Goal: Navigation & Orientation: Find specific page/section

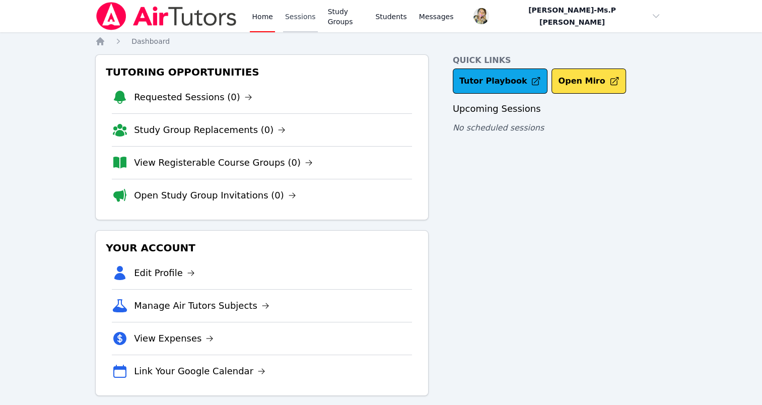
click at [292, 27] on link "Sessions" at bounding box center [300, 16] width 35 height 32
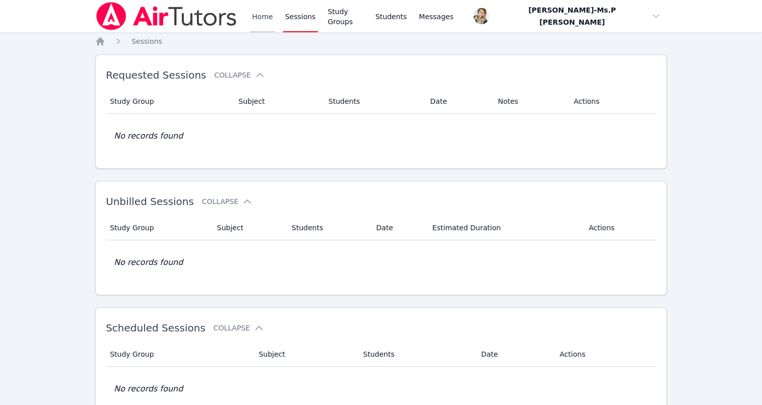
click at [272, 21] on link "Home" at bounding box center [262, 16] width 25 height 32
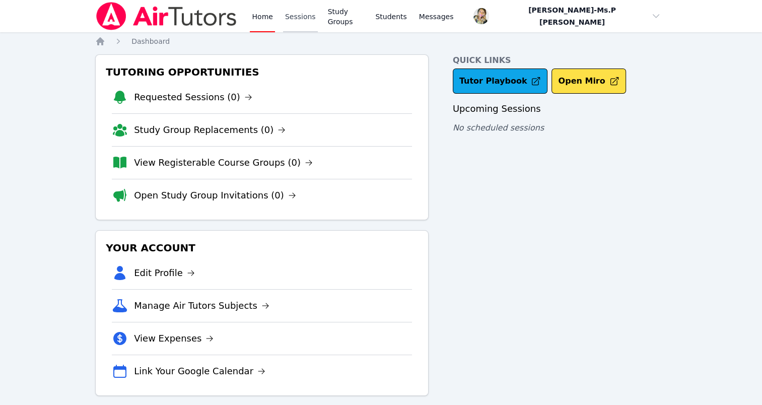
click at [292, 16] on link "Sessions" at bounding box center [300, 16] width 35 height 32
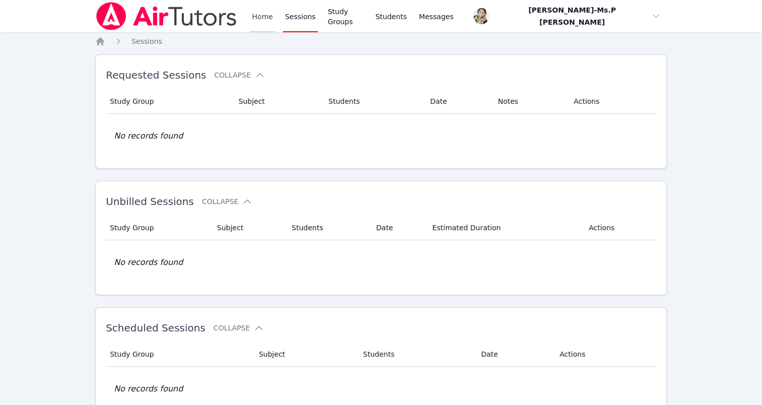
click at [267, 15] on link "Home" at bounding box center [262, 16] width 25 height 32
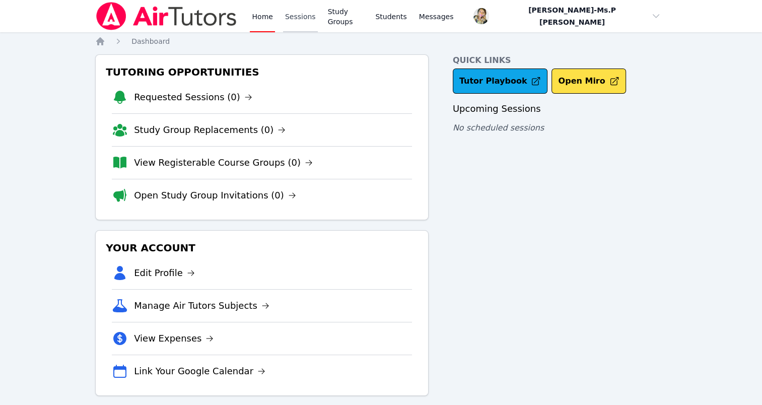
click at [297, 15] on link "Sessions" at bounding box center [300, 16] width 35 height 32
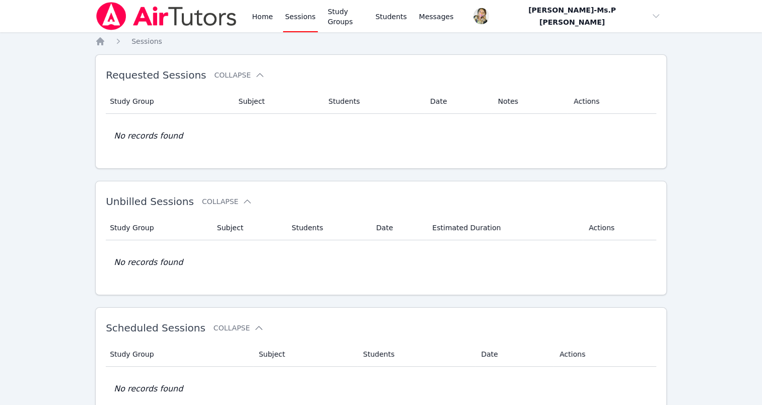
click at [274, 17] on div "Home Sessions Study Groups Students Messages" at bounding box center [352, 16] width 205 height 32
click at [266, 17] on link "Home" at bounding box center [262, 16] width 25 height 32
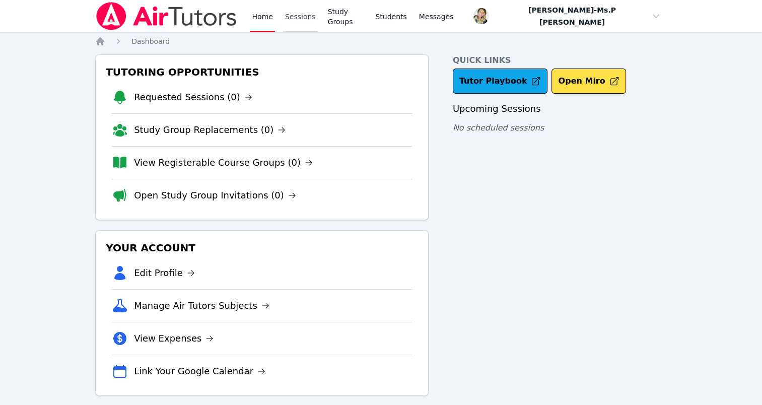
click at [300, 25] on link "Sessions" at bounding box center [300, 16] width 35 height 32
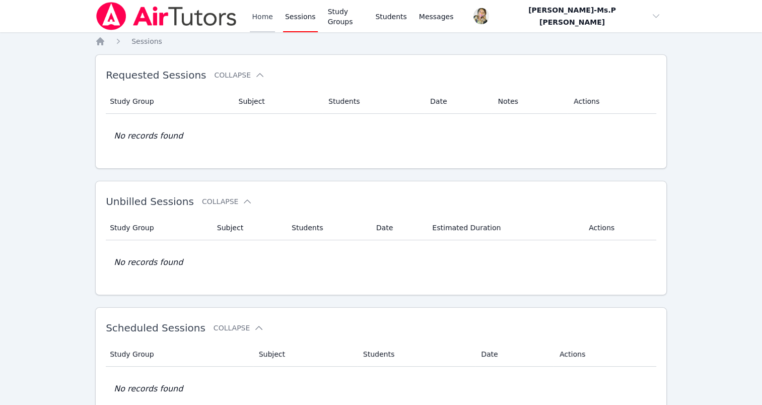
click at [262, 20] on link "Home" at bounding box center [262, 16] width 25 height 32
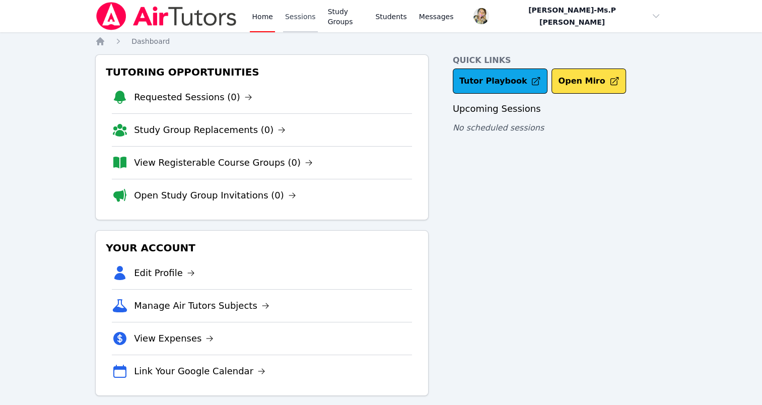
click at [302, 28] on link "Sessions" at bounding box center [300, 16] width 35 height 32
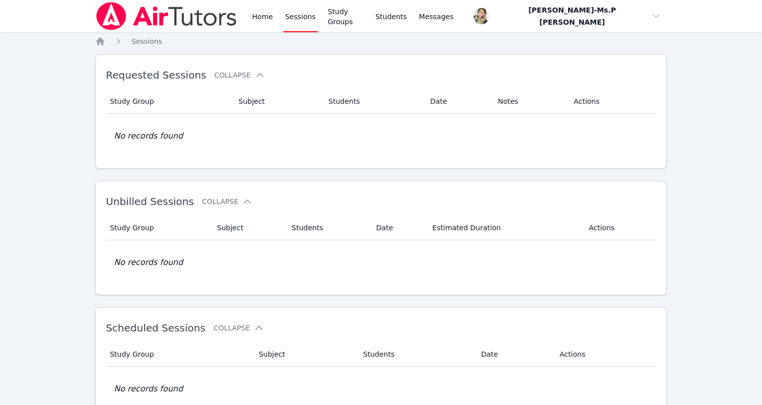
click at [283, 22] on link "Sessions" at bounding box center [300, 16] width 35 height 32
click at [266, 21] on link "Home" at bounding box center [262, 16] width 25 height 32
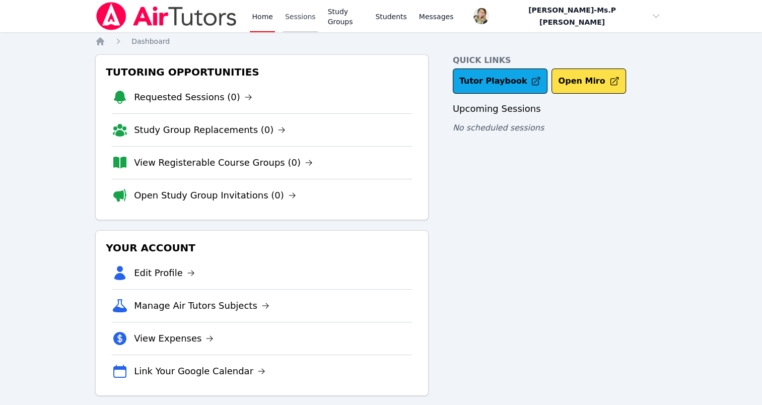
click at [292, 12] on link "Sessions" at bounding box center [300, 16] width 35 height 32
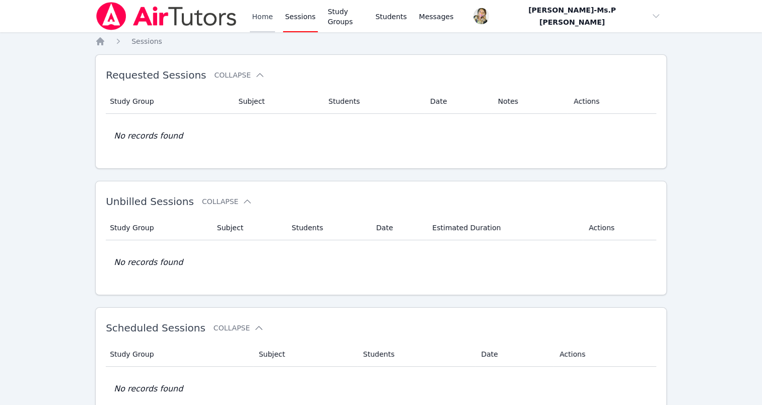
click at [254, 18] on link "Home" at bounding box center [262, 16] width 25 height 32
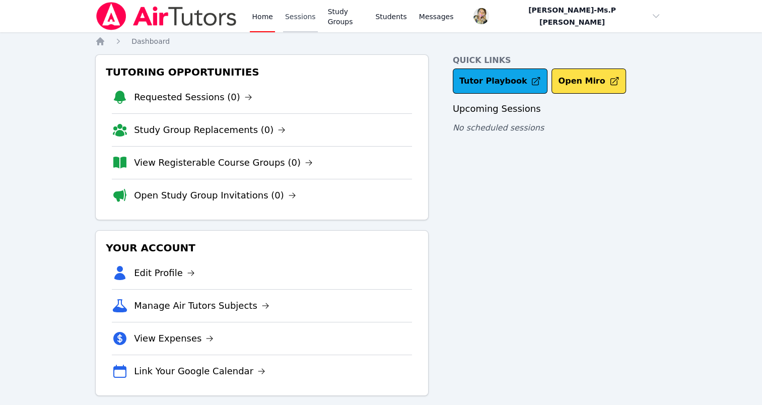
click at [289, 8] on link "Sessions" at bounding box center [300, 16] width 35 height 32
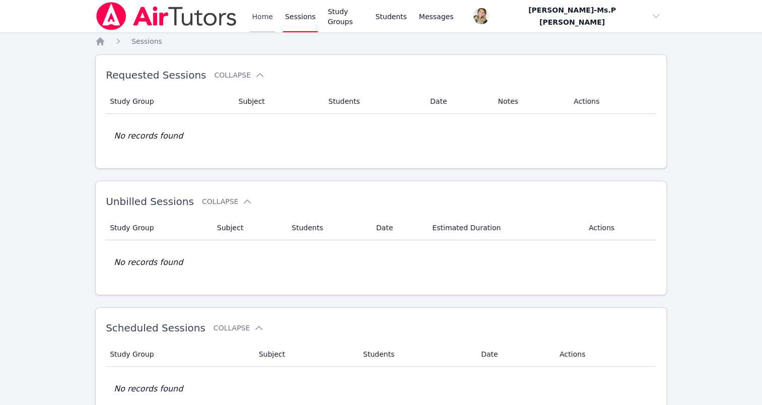
click at [269, 21] on link "Home" at bounding box center [262, 16] width 25 height 32
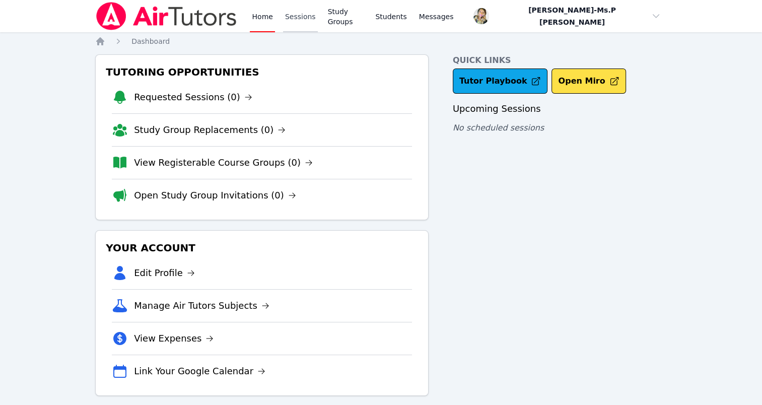
click at [303, 28] on link "Sessions" at bounding box center [300, 16] width 35 height 32
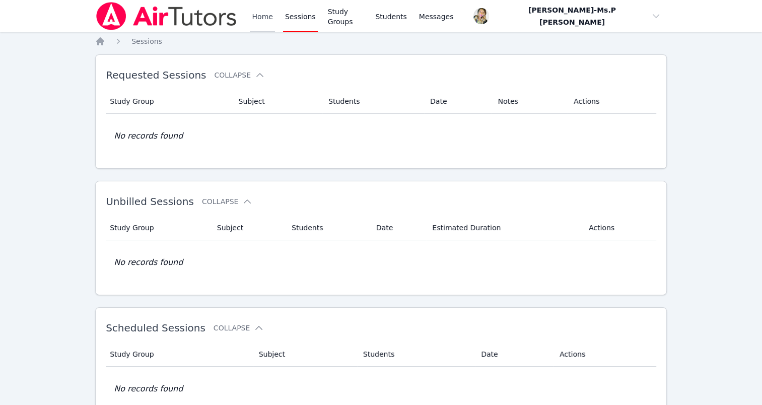
click at [270, 8] on link "Home" at bounding box center [262, 16] width 25 height 32
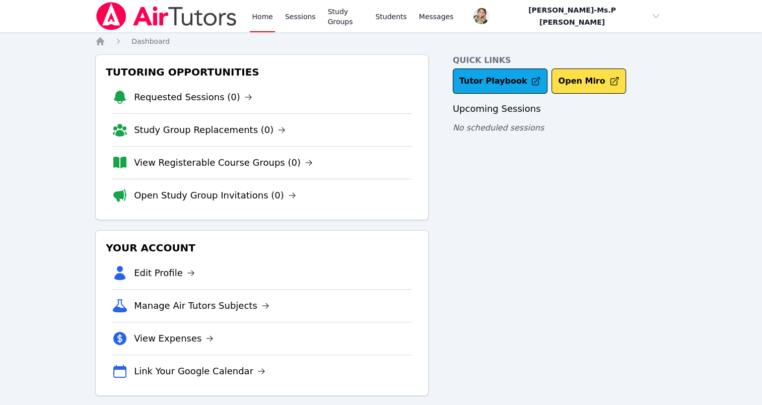
click at [262, 13] on link "Home" at bounding box center [262, 16] width 25 height 32
click at [286, 28] on link "Sessions" at bounding box center [300, 16] width 35 height 32
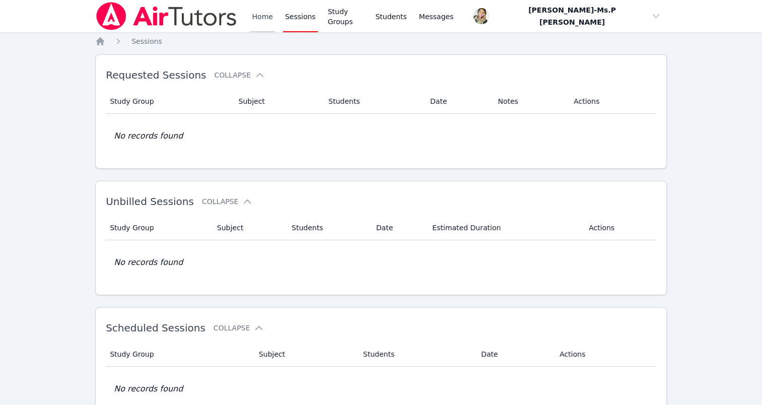
click at [268, 15] on link "Home" at bounding box center [262, 16] width 25 height 32
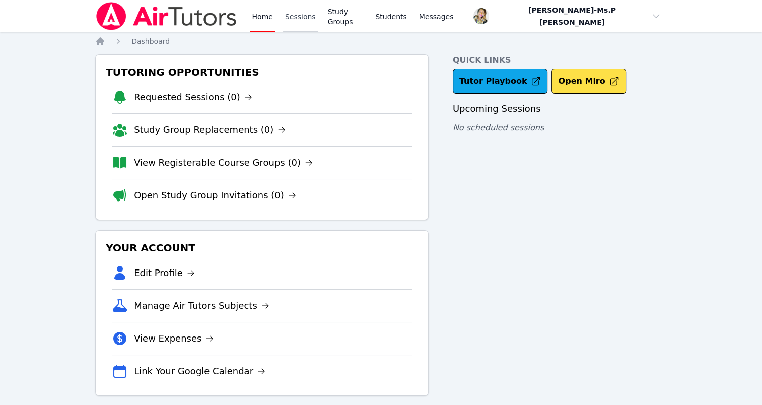
click at [306, 22] on link "Sessions" at bounding box center [300, 16] width 35 height 32
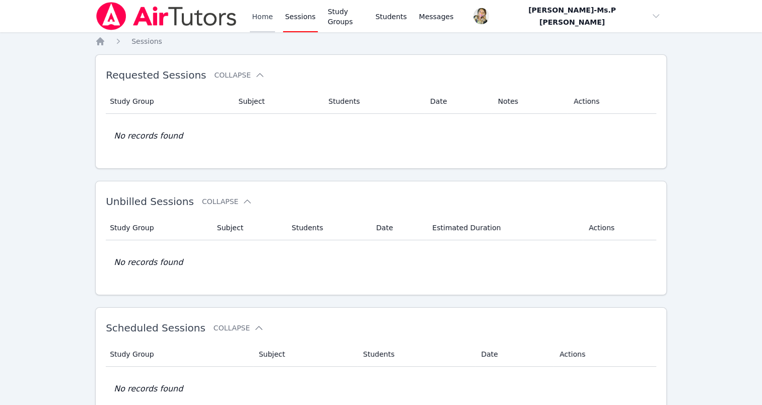
click at [263, 16] on link "Home" at bounding box center [262, 16] width 25 height 32
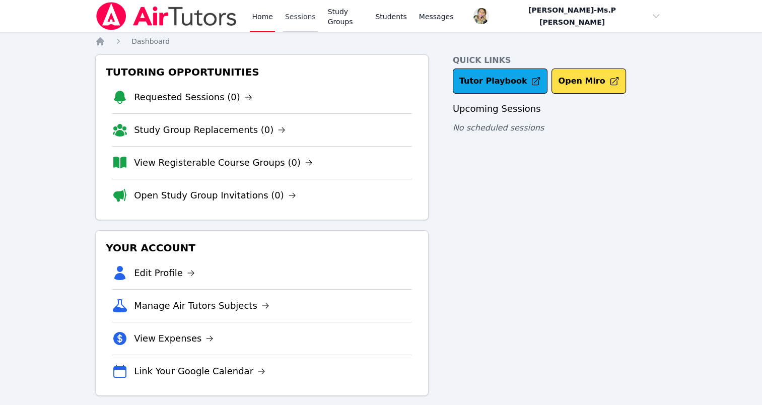
click at [297, 12] on link "Sessions" at bounding box center [300, 16] width 35 height 32
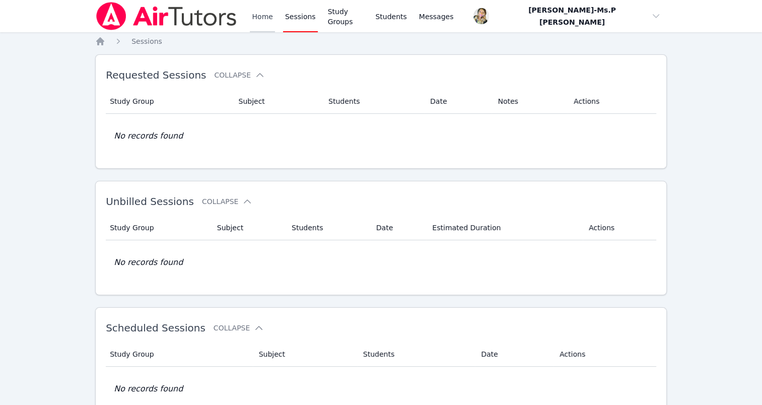
click at [260, 17] on link "Home" at bounding box center [262, 16] width 25 height 32
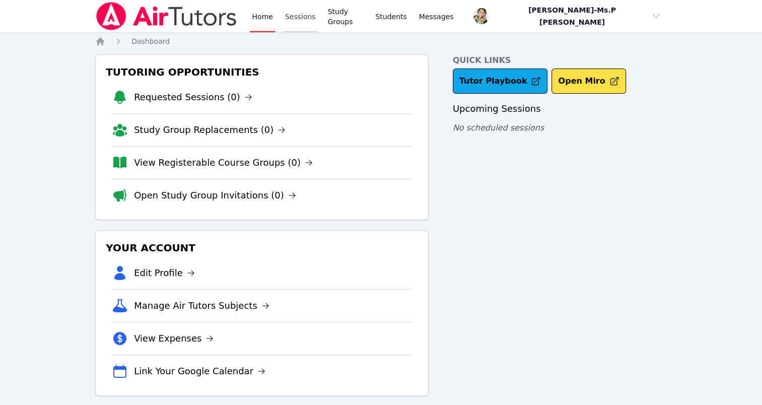
click at [291, 6] on link "Sessions" at bounding box center [300, 16] width 35 height 32
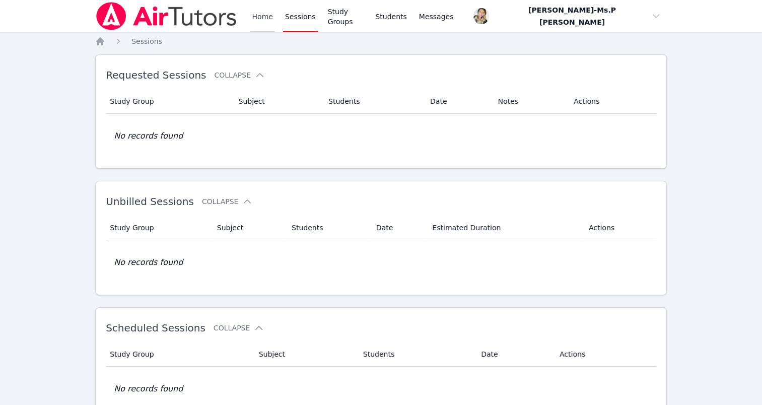
click at [273, 19] on link "Home" at bounding box center [262, 16] width 25 height 32
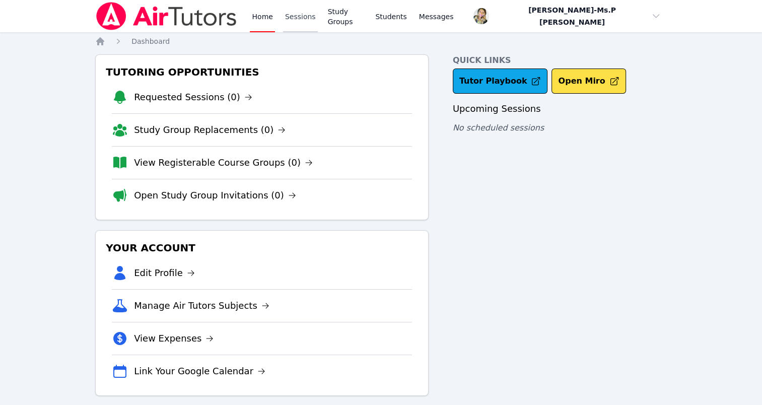
click at [289, 20] on link "Sessions" at bounding box center [300, 16] width 35 height 32
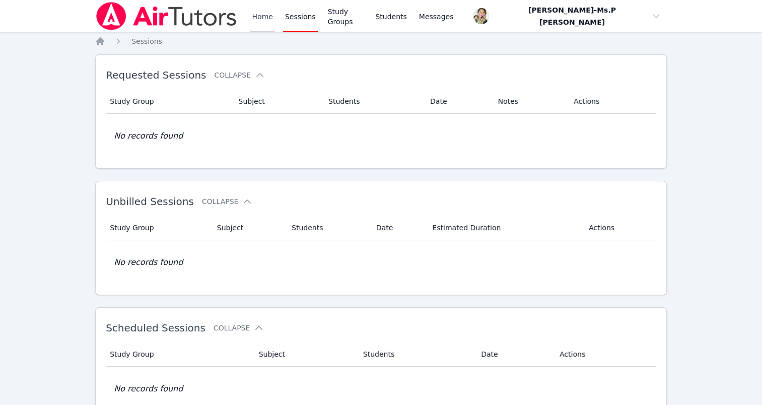
click at [265, 13] on link "Home" at bounding box center [262, 16] width 25 height 32
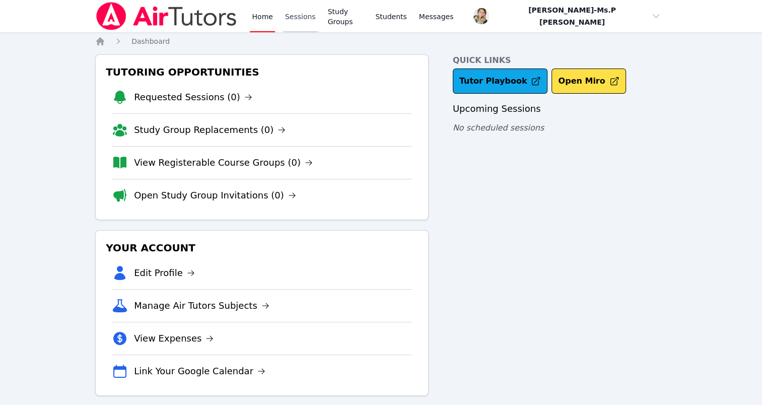
click at [291, 18] on link "Sessions" at bounding box center [300, 16] width 35 height 32
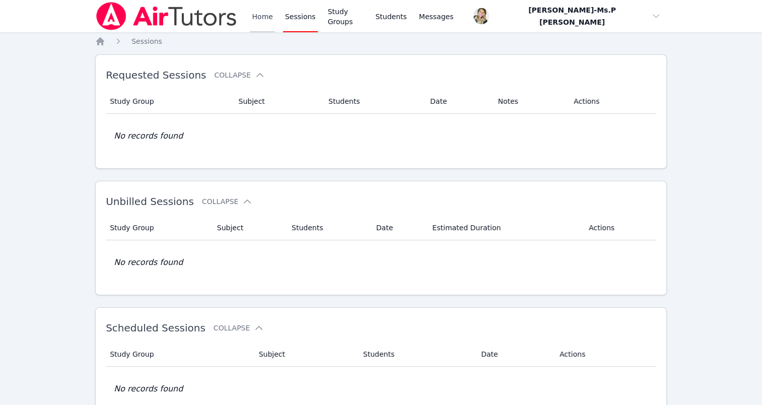
click at [259, 18] on link "Home" at bounding box center [262, 16] width 25 height 32
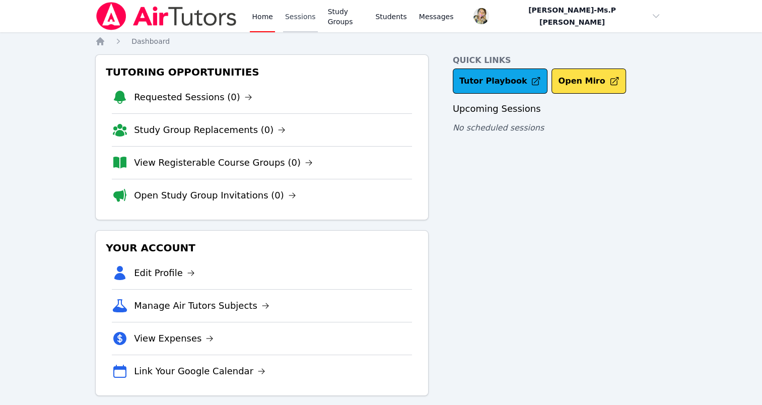
click at [297, 14] on link "Sessions" at bounding box center [300, 16] width 35 height 32
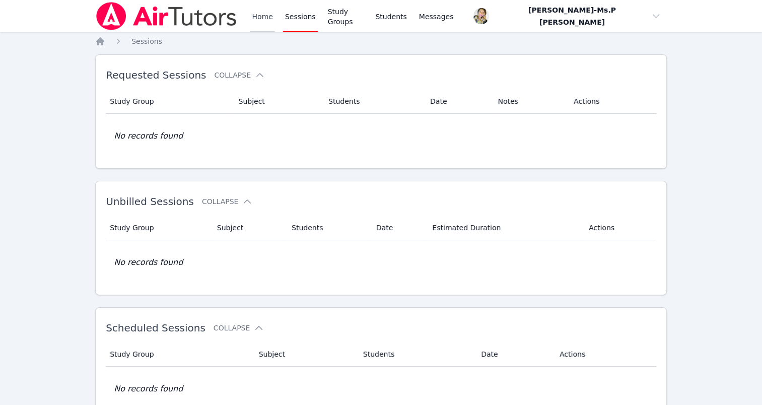
click at [262, 15] on link "Home" at bounding box center [262, 16] width 25 height 32
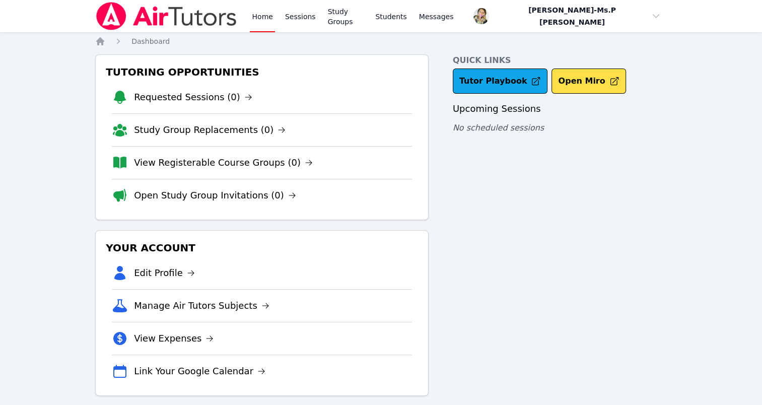
click at [262, 15] on link "Home" at bounding box center [262, 16] width 25 height 32
click at [287, 22] on link "Sessions" at bounding box center [300, 16] width 35 height 32
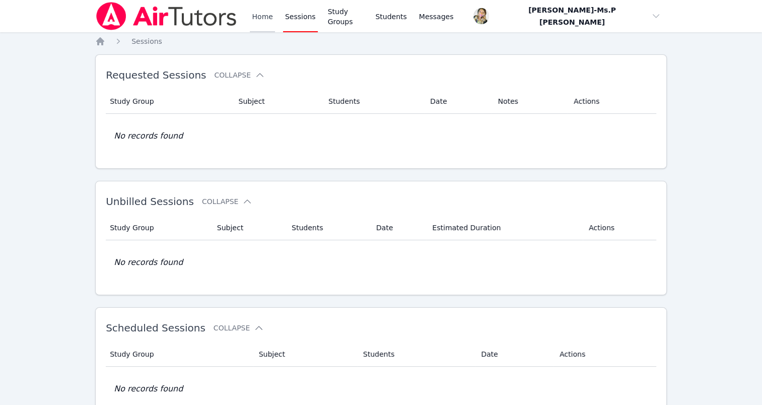
click at [262, 18] on link "Home" at bounding box center [262, 16] width 25 height 32
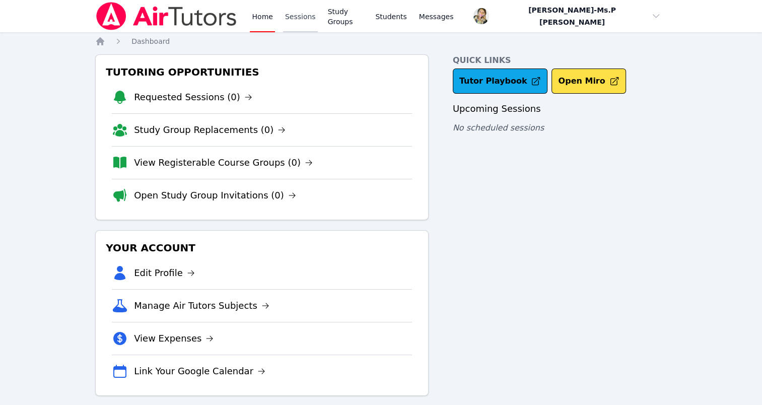
click at [288, 12] on link "Sessions" at bounding box center [300, 16] width 35 height 32
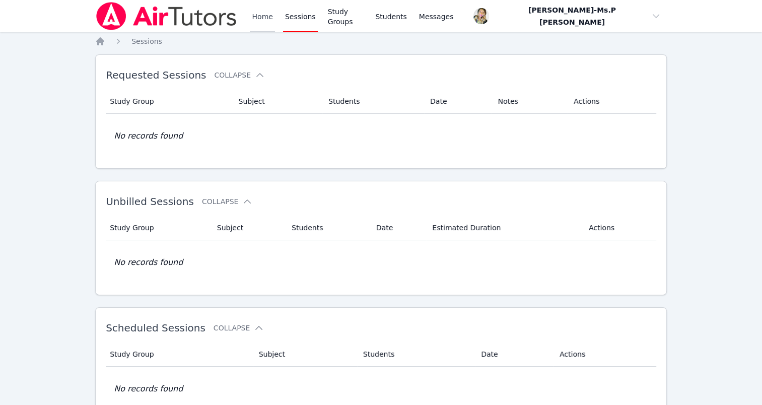
click at [267, 18] on link "Home" at bounding box center [262, 16] width 25 height 32
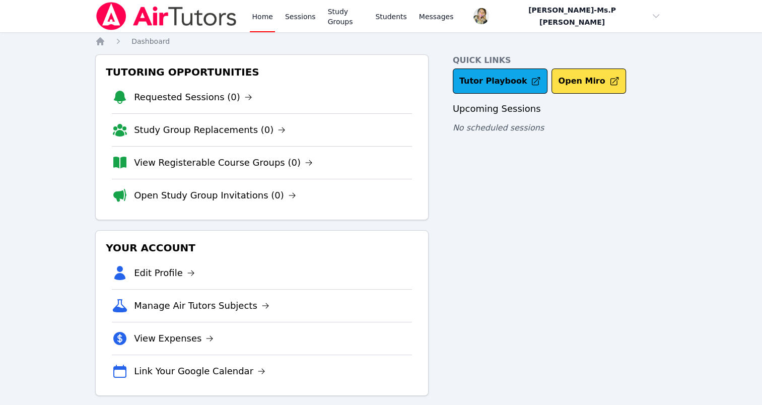
click at [42, 173] on div "Home Sessions Study Groups Students Messages Open user menu Priscilla-Ms.P Hard…" at bounding box center [381, 208] width 762 height 416
click at [145, 10] on img at bounding box center [166, 16] width 142 height 28
click at [306, 16] on link "Sessions" at bounding box center [300, 16] width 35 height 32
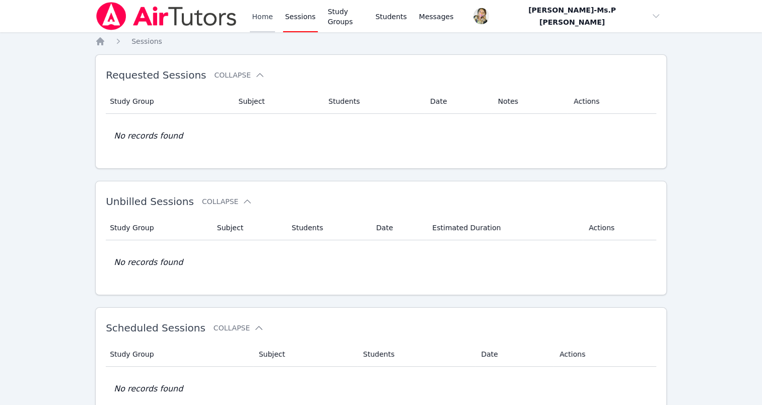
click at [254, 15] on link "Home" at bounding box center [262, 16] width 25 height 32
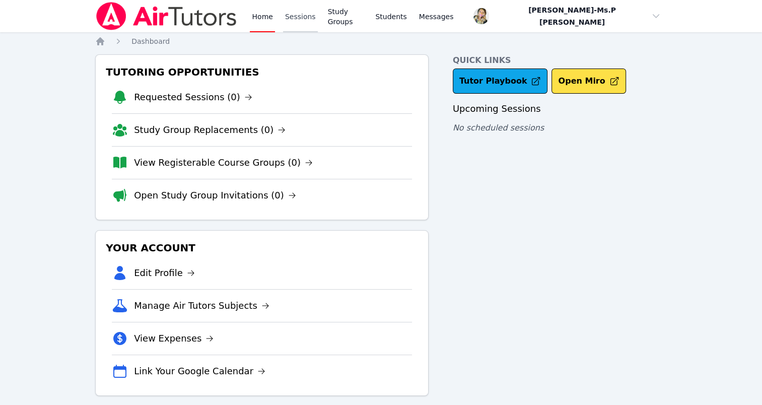
click at [294, 24] on link "Sessions" at bounding box center [300, 16] width 35 height 32
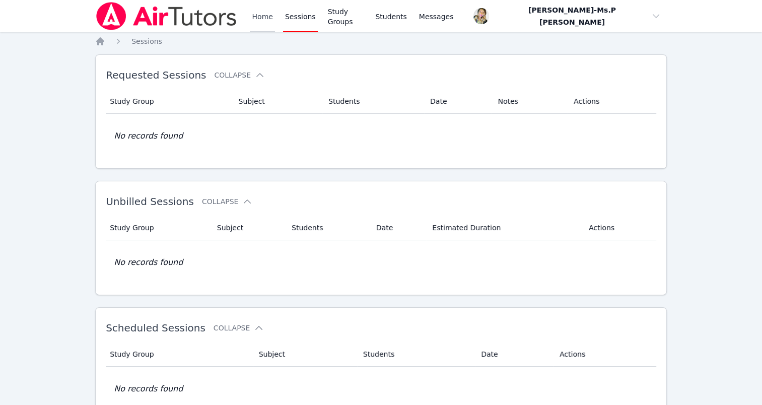
click at [264, 17] on link "Home" at bounding box center [262, 16] width 25 height 32
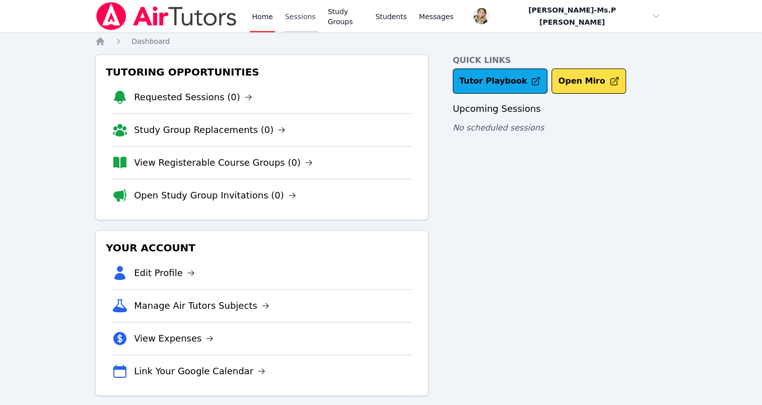
click at [290, 16] on link "Sessions" at bounding box center [300, 16] width 35 height 32
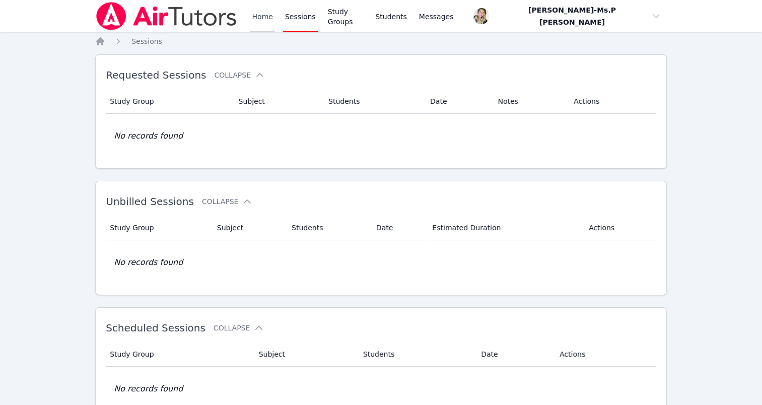
click at [260, 14] on link "Home" at bounding box center [262, 16] width 25 height 32
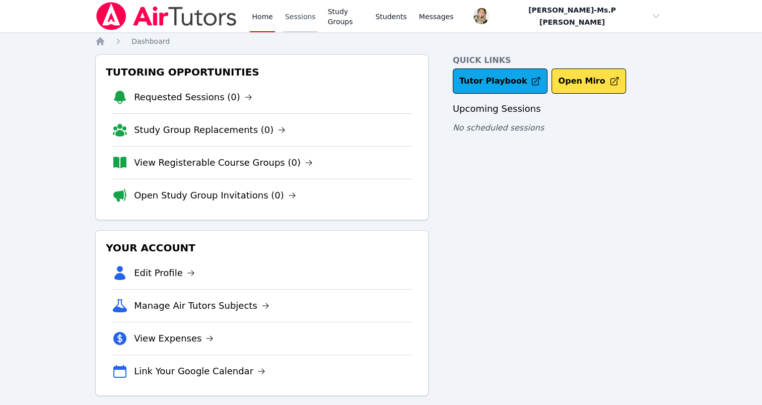
click at [290, 10] on link "Sessions" at bounding box center [300, 16] width 35 height 32
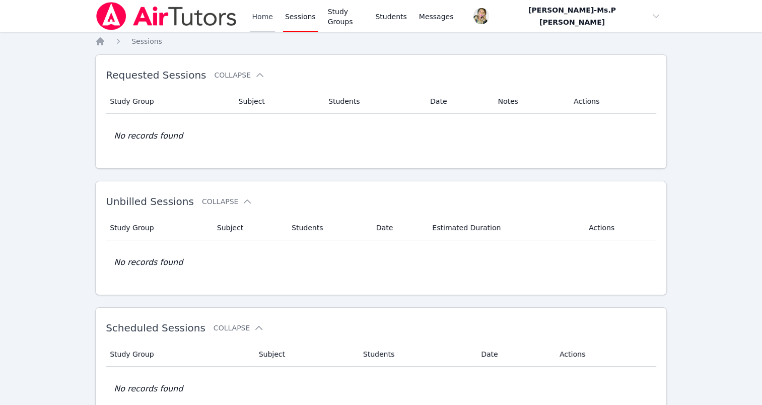
click at [270, 20] on link "Home" at bounding box center [262, 16] width 25 height 32
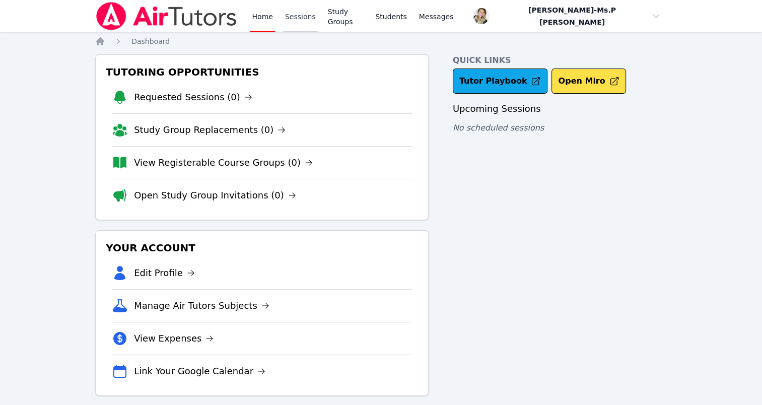
click at [297, 15] on link "Sessions" at bounding box center [300, 16] width 35 height 32
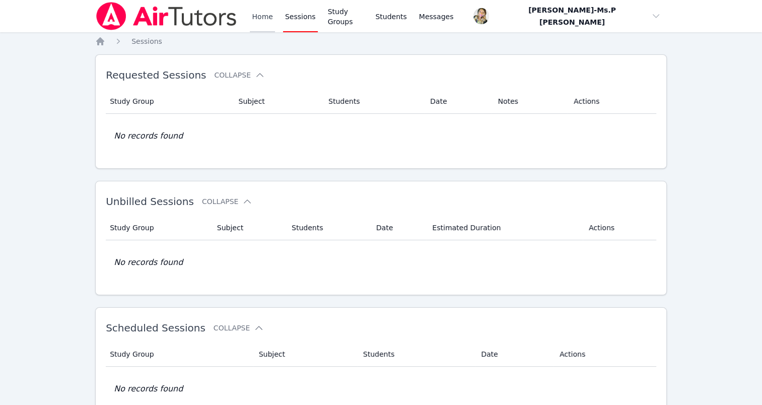
click at [266, 16] on link "Home" at bounding box center [262, 16] width 25 height 32
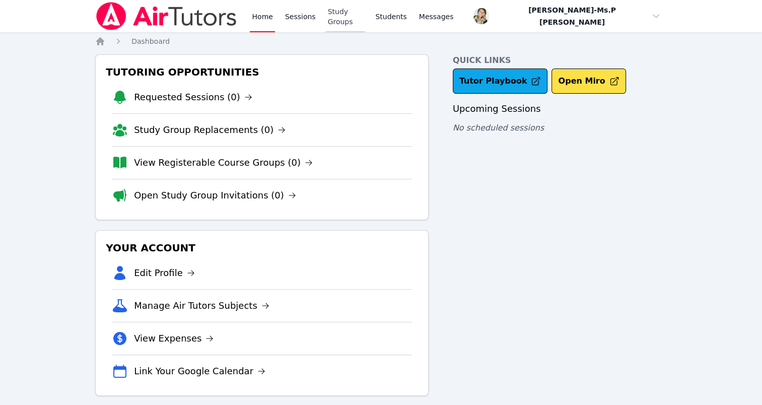
click at [326, 5] on link "Study Groups" at bounding box center [346, 16] width 40 height 32
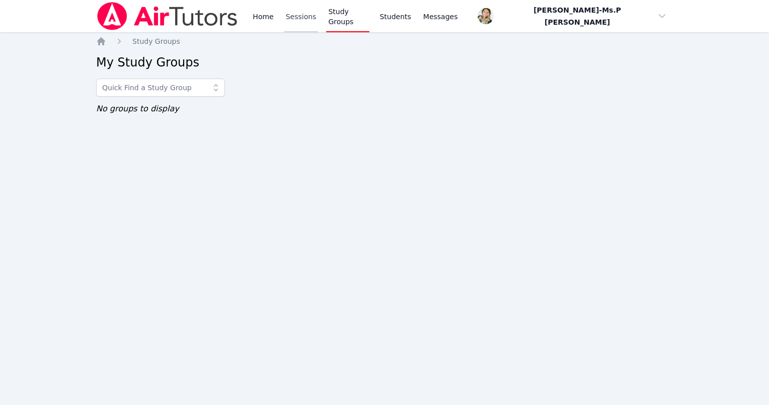
click at [291, 24] on link "Sessions" at bounding box center [301, 16] width 35 height 32
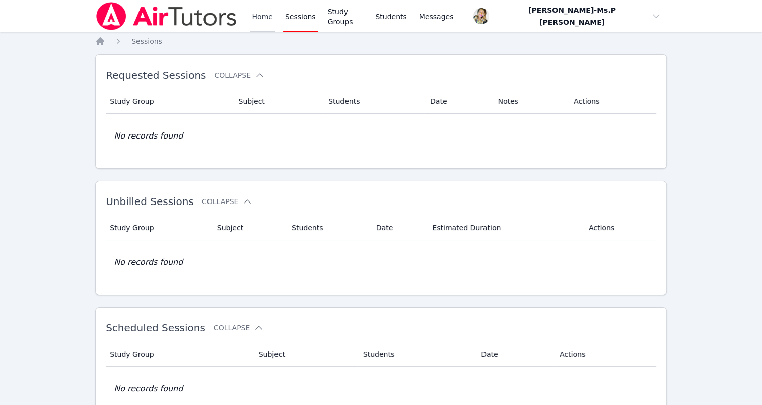
click at [268, 18] on link "Home" at bounding box center [262, 16] width 25 height 32
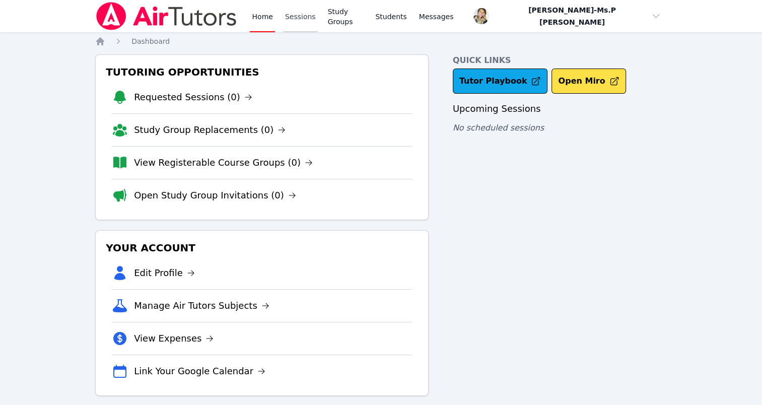
click at [292, 19] on link "Sessions" at bounding box center [300, 16] width 35 height 32
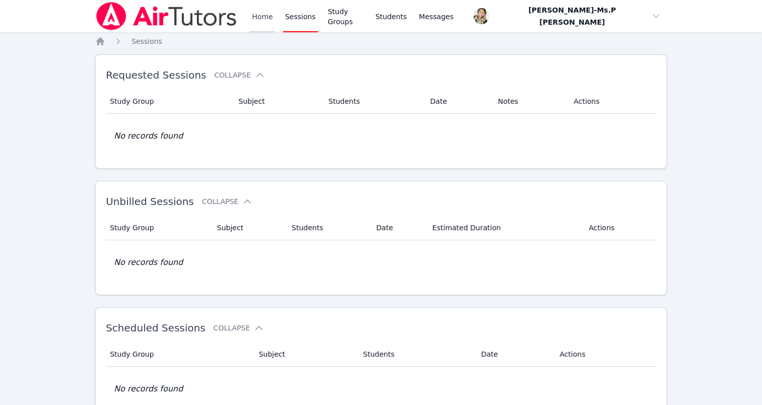
click at [253, 17] on link "Home" at bounding box center [262, 16] width 25 height 32
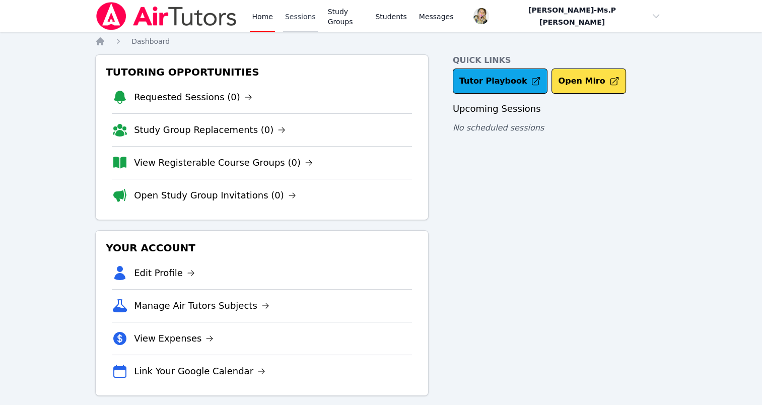
click at [309, 15] on link "Sessions" at bounding box center [300, 16] width 35 height 32
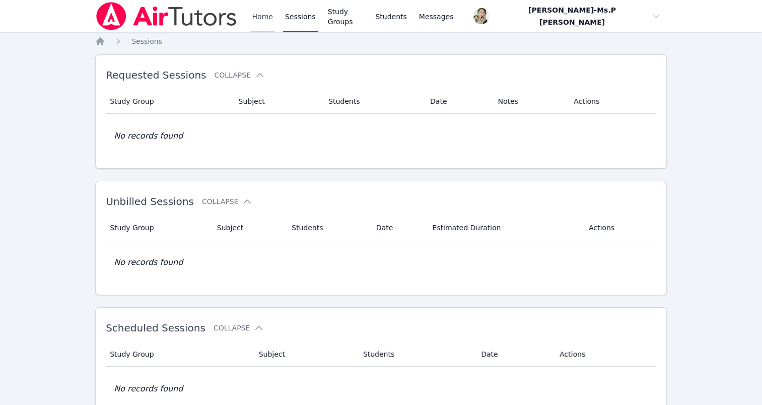
click at [251, 11] on link "Home" at bounding box center [262, 16] width 25 height 32
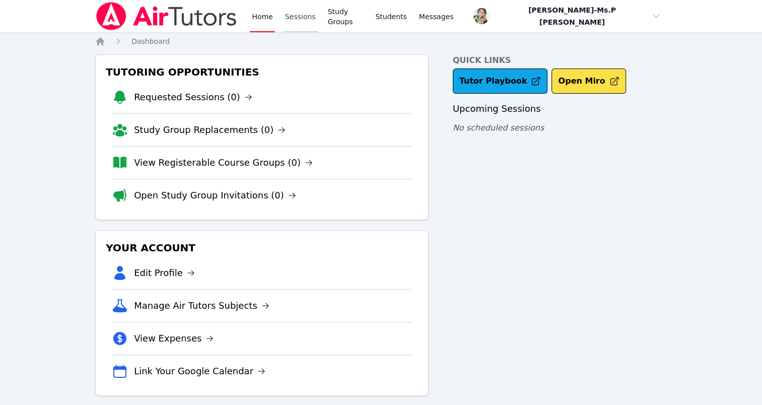
click at [298, 13] on link "Sessions" at bounding box center [300, 16] width 35 height 32
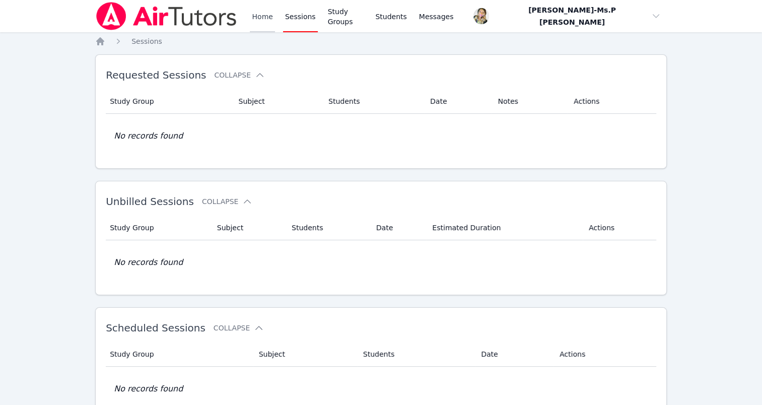
click at [266, 9] on link "Home" at bounding box center [262, 16] width 25 height 32
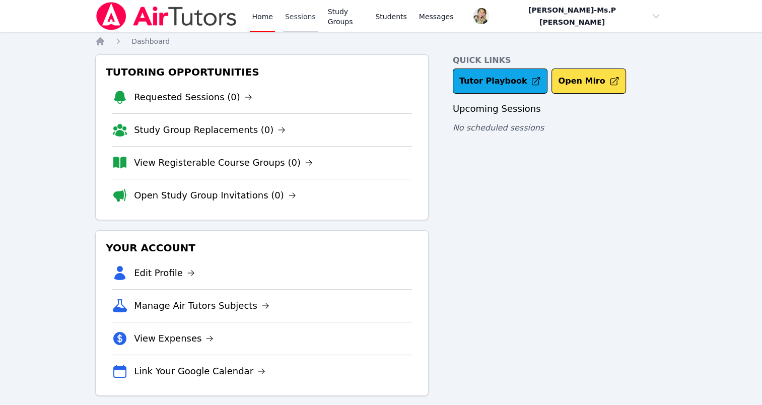
click at [292, 13] on link "Sessions" at bounding box center [300, 16] width 35 height 32
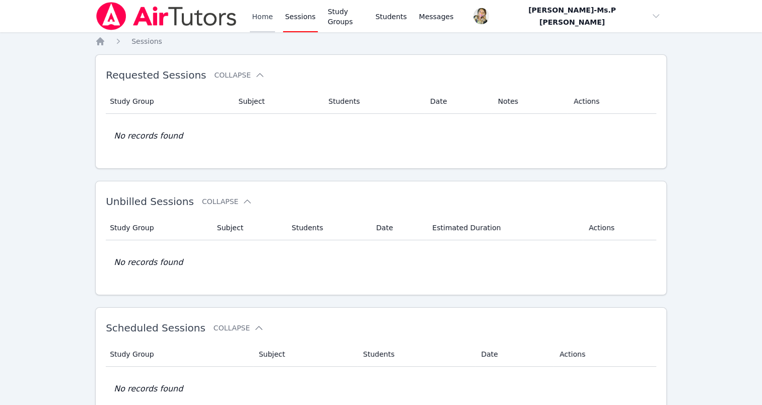
click at [256, 15] on link "Home" at bounding box center [262, 16] width 25 height 32
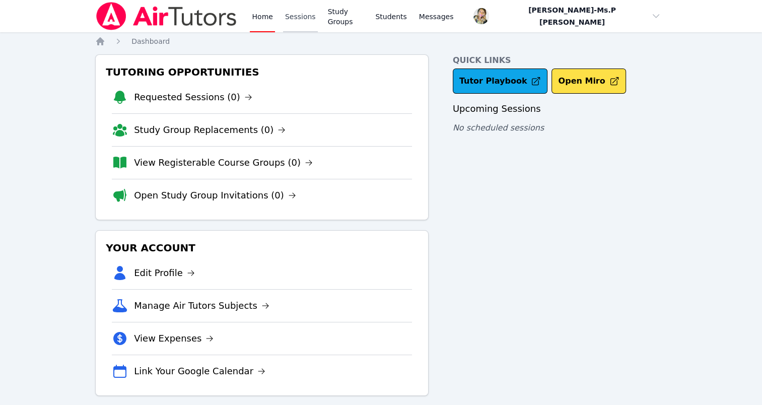
click at [290, 24] on link "Sessions" at bounding box center [300, 16] width 35 height 32
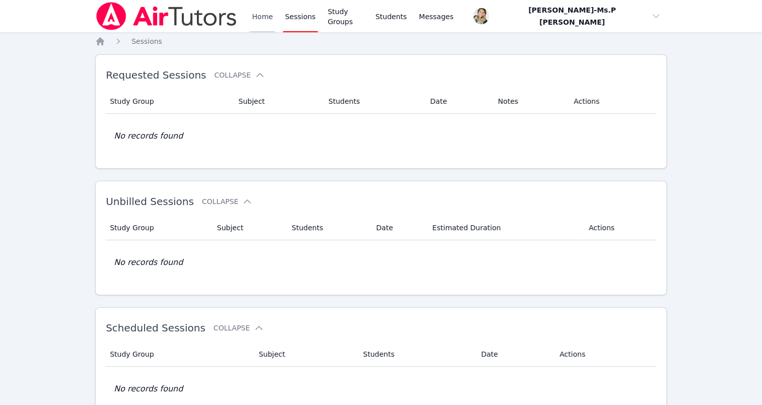
click at [255, 12] on link "Home" at bounding box center [262, 16] width 25 height 32
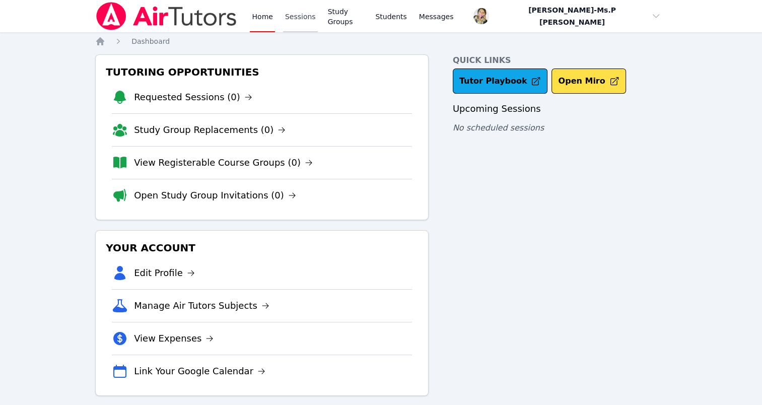
click at [299, 11] on link "Sessions" at bounding box center [300, 16] width 35 height 32
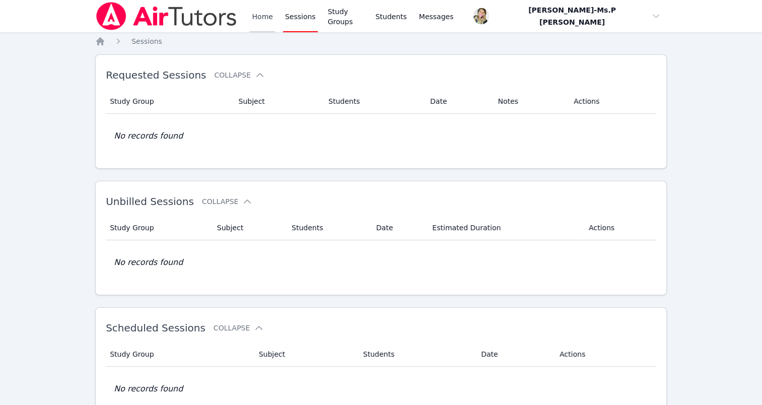
click at [266, 16] on link "Home" at bounding box center [262, 16] width 25 height 32
